Goal: Task Accomplishment & Management: Manage account settings

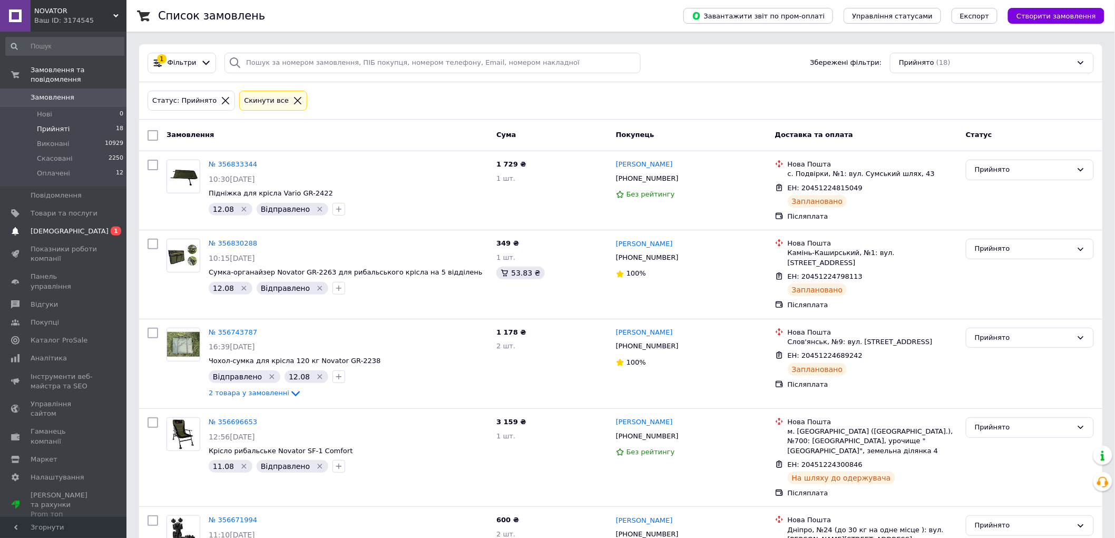
click at [70, 222] on link "Сповіщення 0 1" at bounding box center [65, 231] width 130 height 18
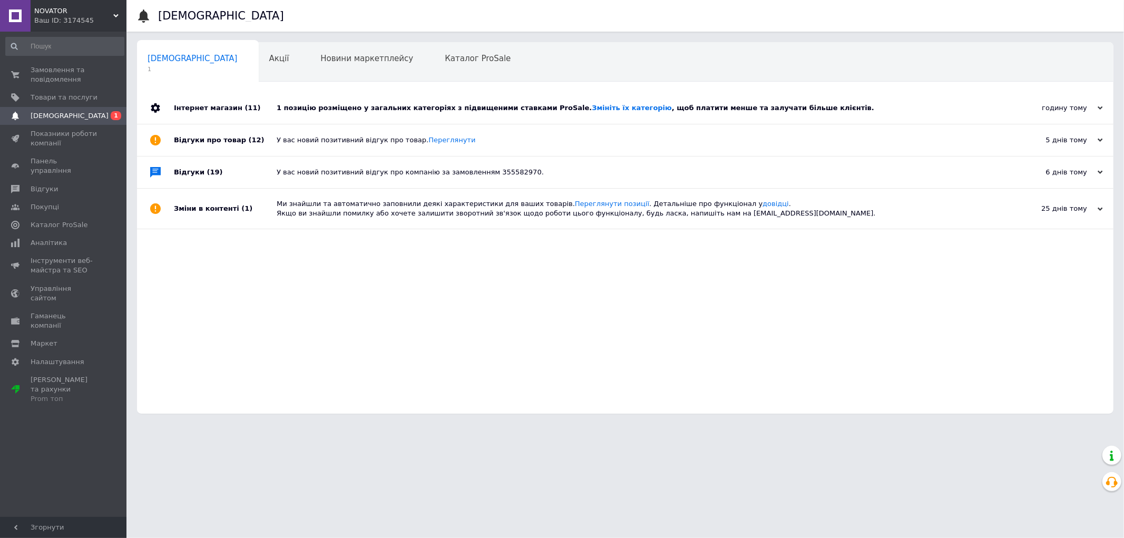
click at [461, 112] on div "1 позицію розміщено у загальних категоріях з підвищеними ставками ProSale. Змін…" at bounding box center [637, 107] width 721 height 9
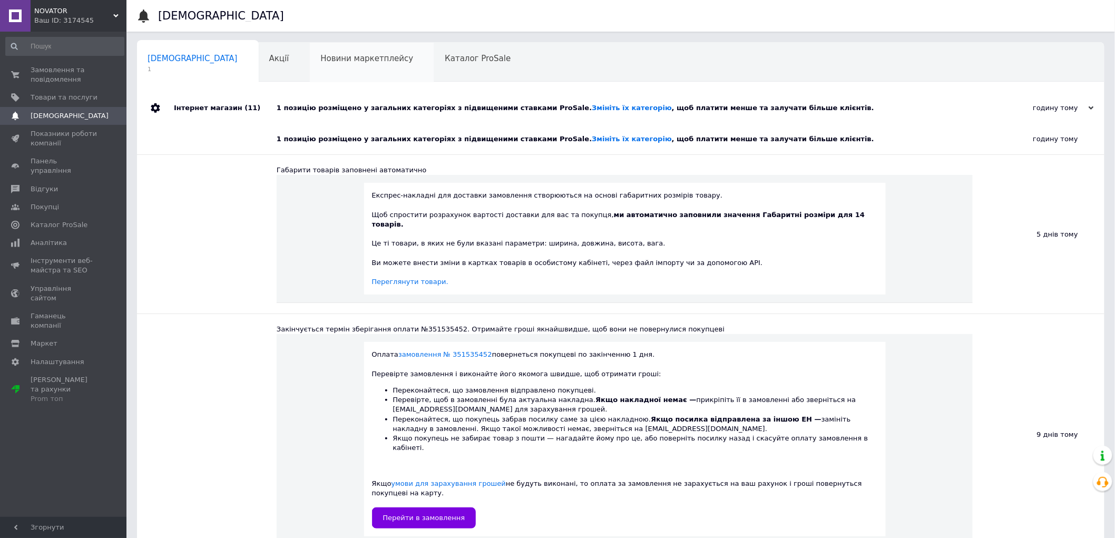
click at [328, 69] on div "Новини маркетплейсу 0" at bounding box center [372, 63] width 124 height 40
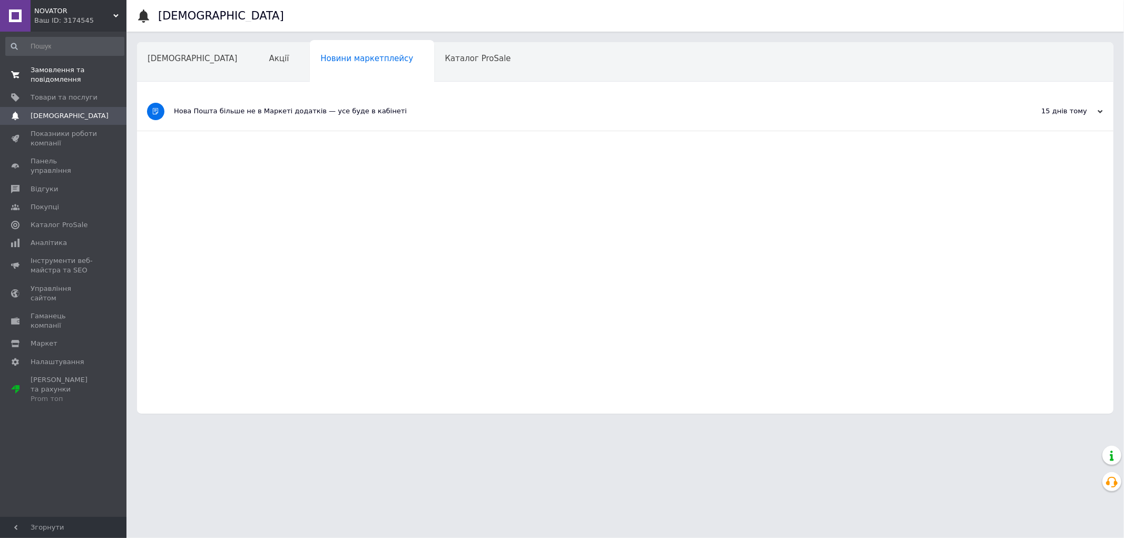
click at [55, 72] on span "Замовлення та повідомлення" at bounding box center [64, 74] width 67 height 19
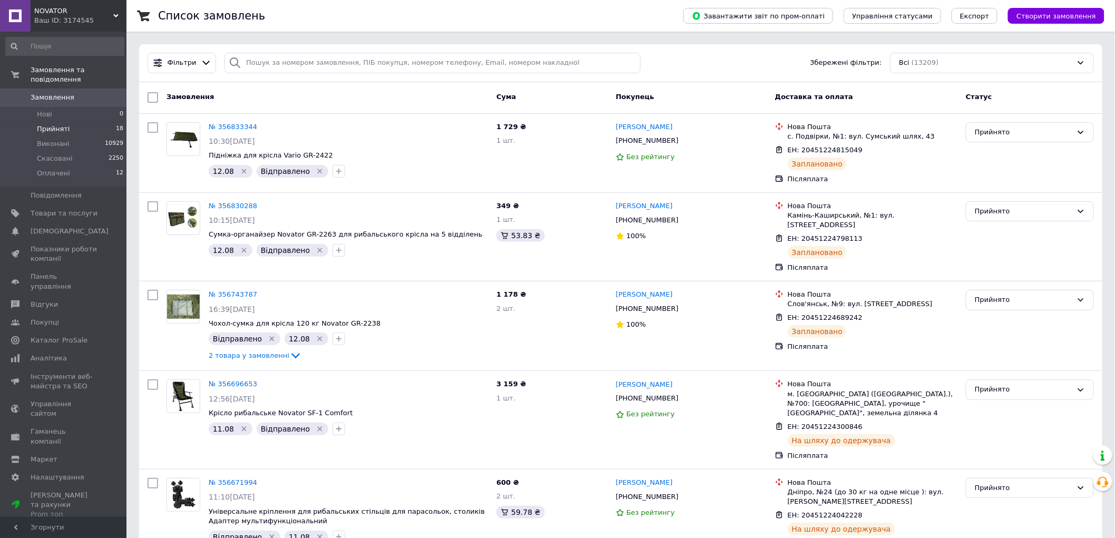
click at [59, 124] on span "Прийняті" at bounding box center [53, 128] width 33 height 9
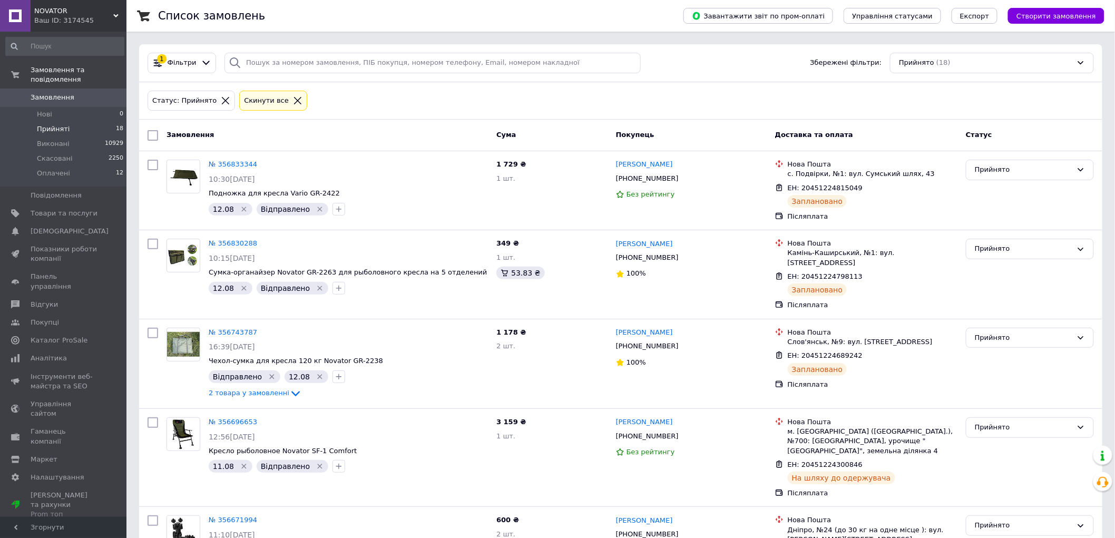
click at [66, 122] on li "Прийняті 18" at bounding box center [65, 129] width 130 height 15
drag, startPoint x: 71, startPoint y: 116, endPoint x: 76, endPoint y: 118, distance: 5.5
click at [71, 122] on li "Прийняті 18" at bounding box center [65, 129] width 130 height 15
click at [65, 124] on span "Прийняті" at bounding box center [53, 128] width 33 height 9
click at [76, 93] on span "Замовлення" at bounding box center [64, 97] width 67 height 9
